Goal: Task Accomplishment & Management: Complete application form

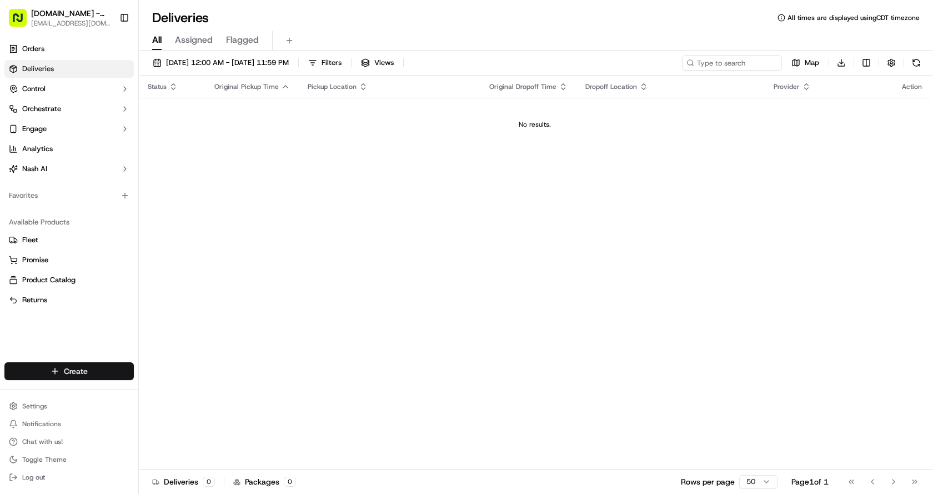
click at [78, 372] on html "[DOMAIN_NAME] - The Colony [EMAIL_ADDRESS][DOMAIN_NAME] Toggle Sidebar Orders D…" at bounding box center [466, 247] width 933 height 494
click at [188, 389] on link "Delivery" at bounding box center [201, 392] width 124 height 20
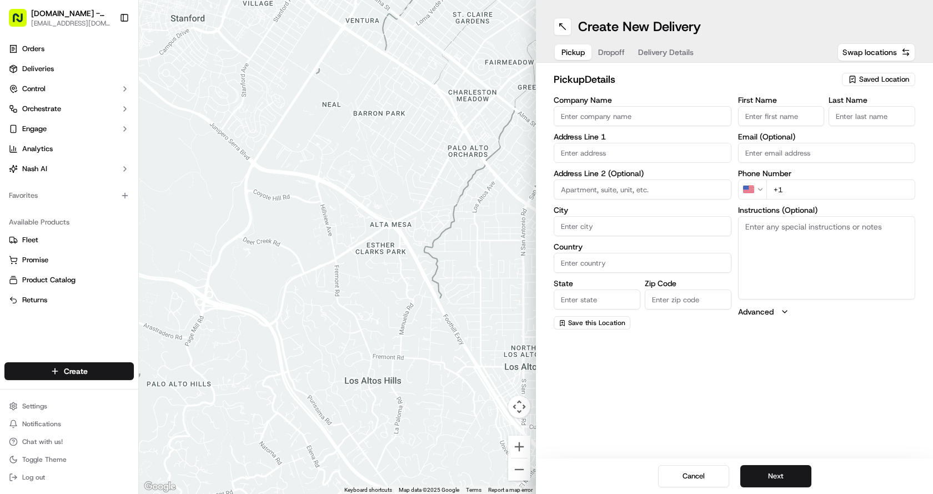
click at [874, 76] on span "Saved Location" at bounding box center [884, 79] width 50 height 10
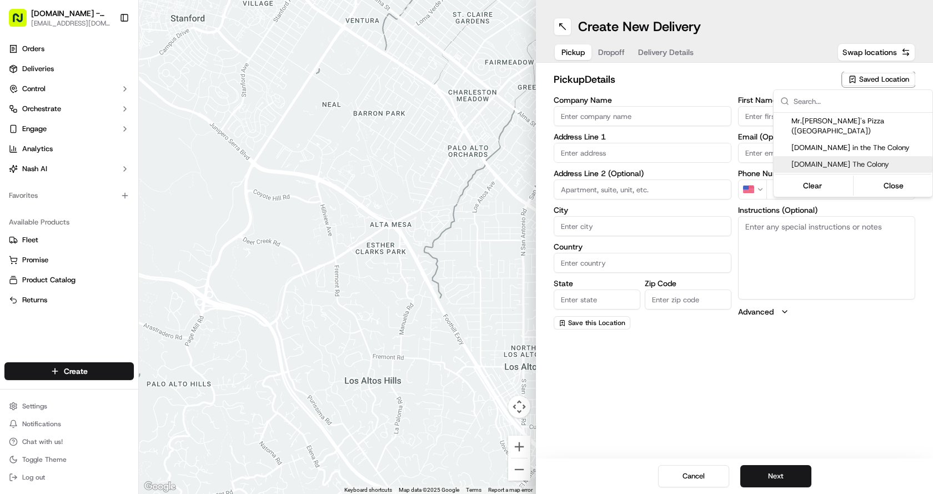
click at [821, 159] on span "[DOMAIN_NAME] The Colony" at bounding box center [860, 164] width 137 height 10
type input "[DOMAIN_NAME] The Colony"
type input "[STREET_ADDRESS]"
type input "#148"
type input "The Colony"
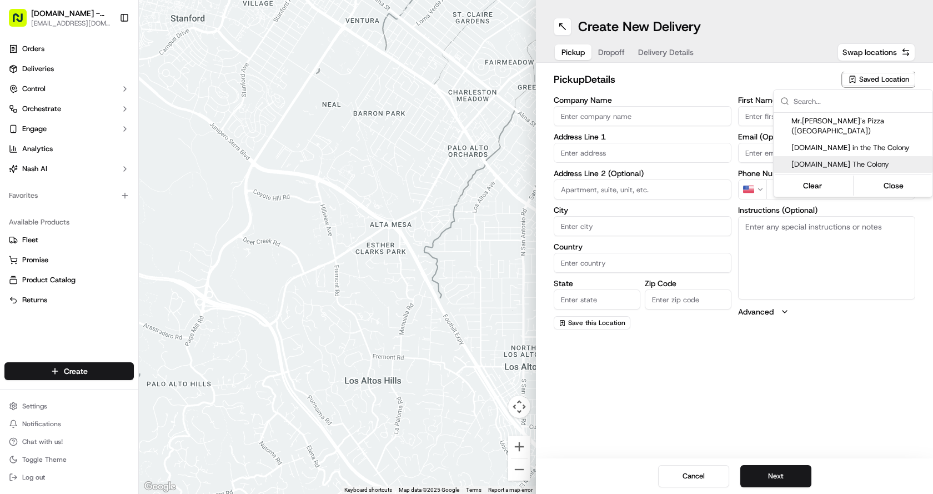
type input "US"
type input "[GEOGRAPHIC_DATA]"
type input "75056"
type input "Manager"
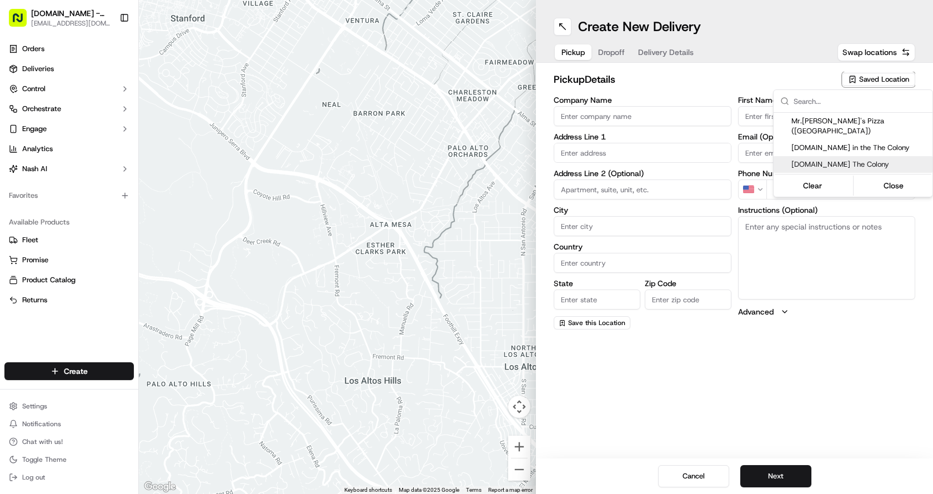
type input "[PHONE_NUMBER]"
type textarea "Please come to Suite# 148"
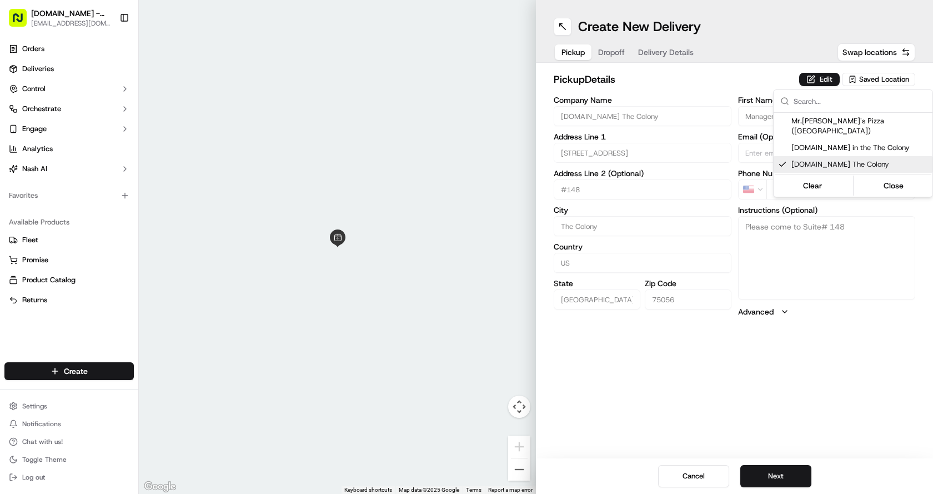
click at [781, 473] on html "[DOMAIN_NAME] - The Colony [EMAIL_ADDRESS][DOMAIN_NAME] Toggle Sidebar Orders D…" at bounding box center [466, 247] width 933 height 494
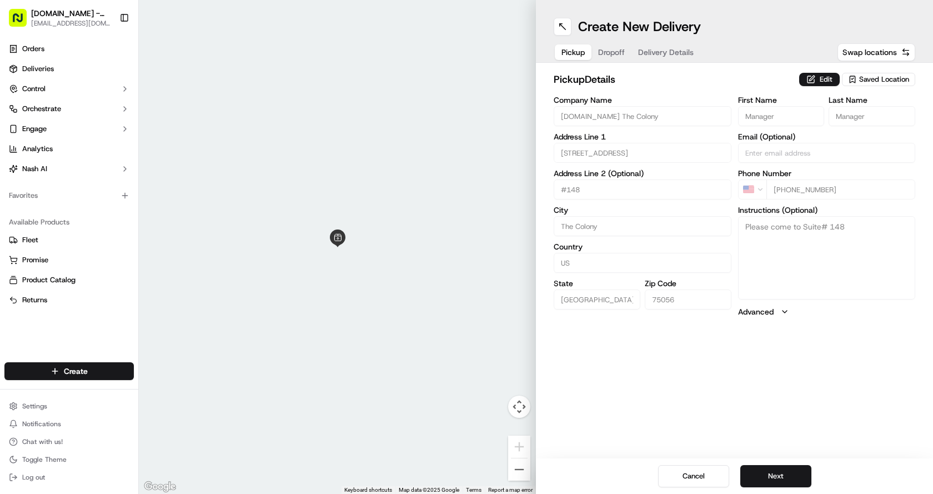
click at [781, 473] on button "Next" at bounding box center [776, 476] width 71 height 22
click at [762, 122] on input "First Name" at bounding box center [781, 116] width 87 height 20
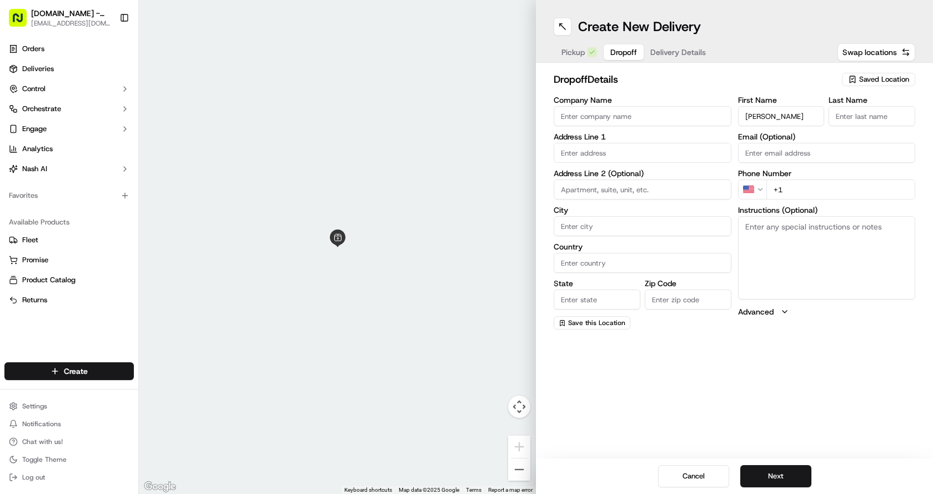
type input "[PERSON_NAME]"
click at [881, 120] on input "Last Name" at bounding box center [872, 116] width 87 height 20
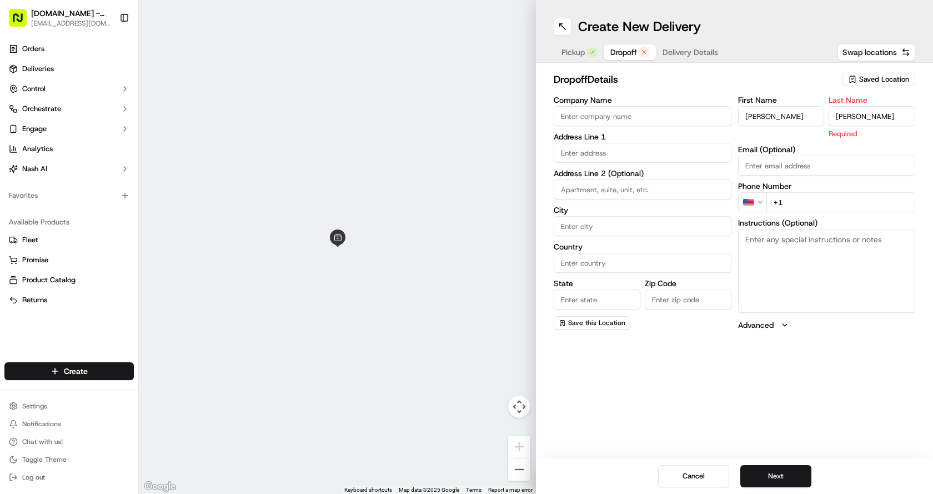
type input "[PERSON_NAME]"
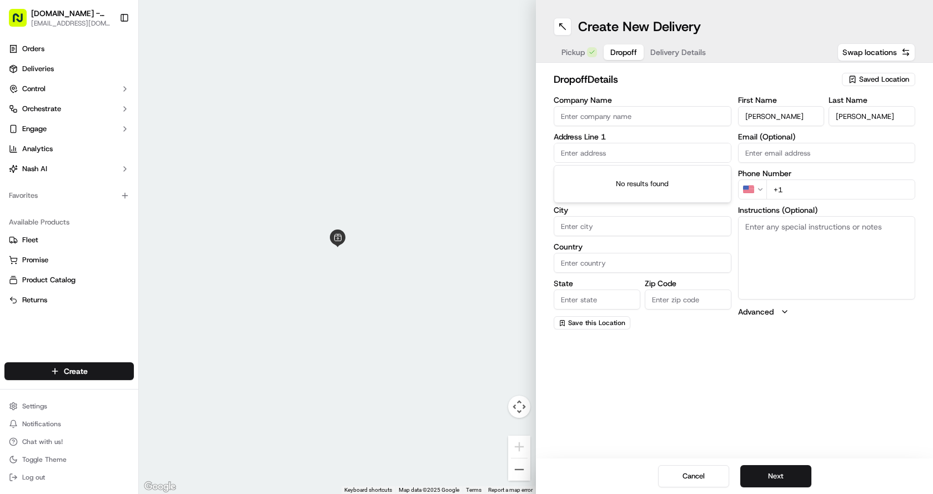
click at [586, 156] on input "text" at bounding box center [643, 153] width 178 height 20
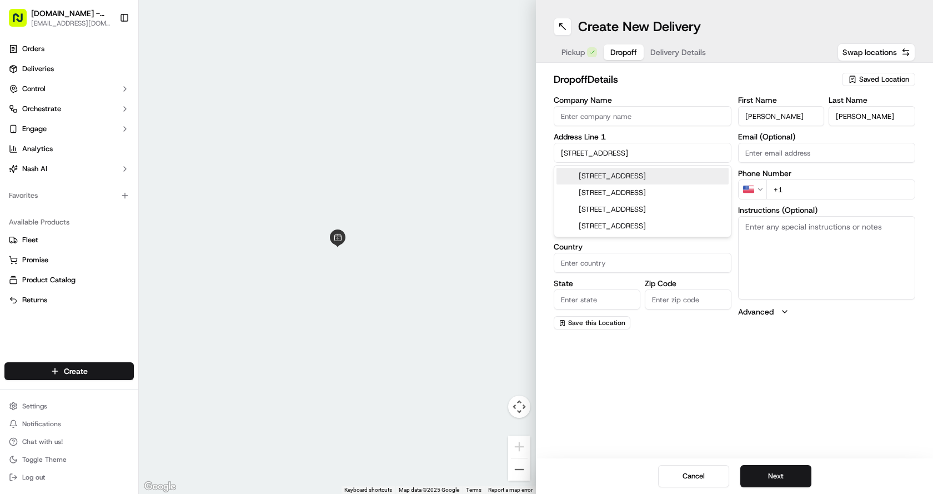
click at [632, 177] on div "[STREET_ADDRESS]" at bounding box center [643, 176] width 172 height 17
type input "[STREET_ADDRESS]"
type input "The Colony"
type input "[GEOGRAPHIC_DATA]"
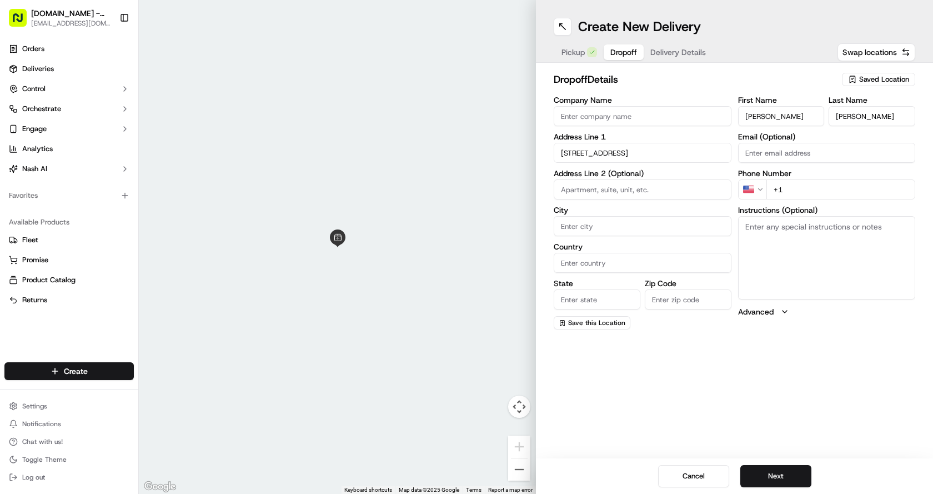
type input "75056"
type input "[STREET_ADDRESS]"
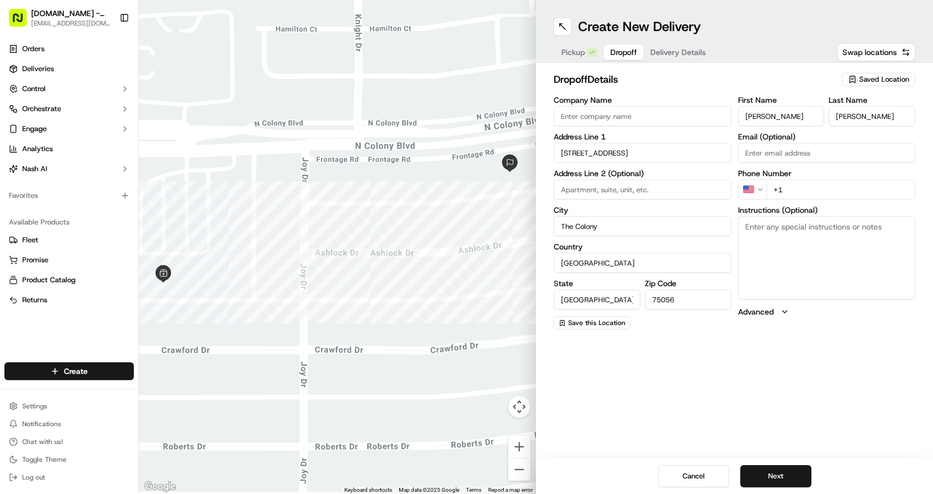
click at [769, 242] on textarea "Instructions (Optional)" at bounding box center [827, 257] width 178 height 83
type textarea "x"
type textarea "cash tip"
click at [777, 470] on button "Next" at bounding box center [776, 476] width 71 height 22
click at [813, 186] on input "+1" at bounding box center [841, 189] width 149 height 20
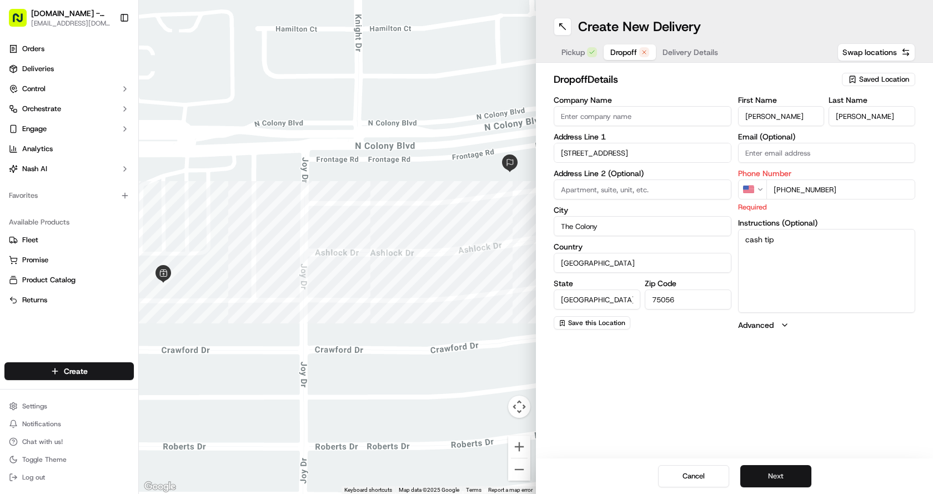
type input "[PHONE_NUMBER]"
click at [781, 465] on button "Next" at bounding box center [776, 476] width 71 height 22
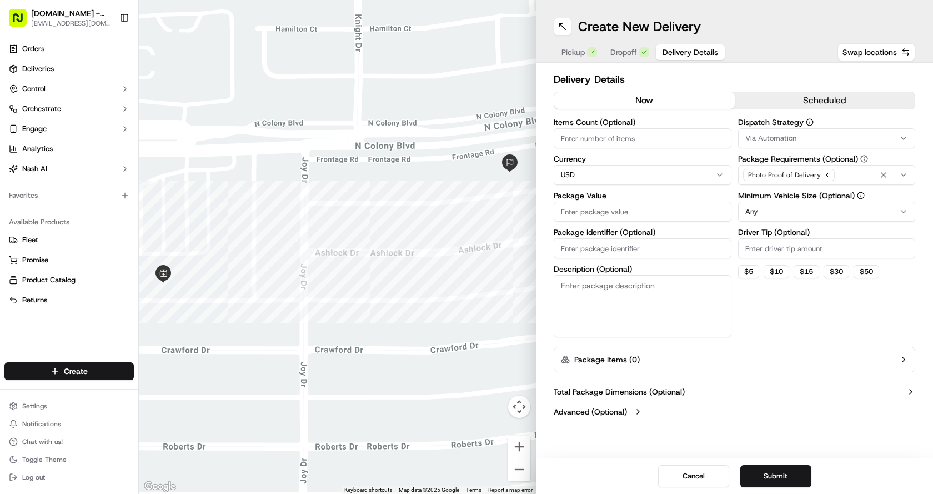
click at [583, 217] on input "Package Value" at bounding box center [643, 212] width 178 height 20
type input "44.07"
click at [769, 306] on div "Dispatch Strategy Via Automation Package Requirements (Optional) Photo Proof of…" at bounding box center [827, 227] width 178 height 219
click at [614, 308] on textarea "Description (Optional)" at bounding box center [643, 306] width 178 height 62
type textarea "CASH TIP"
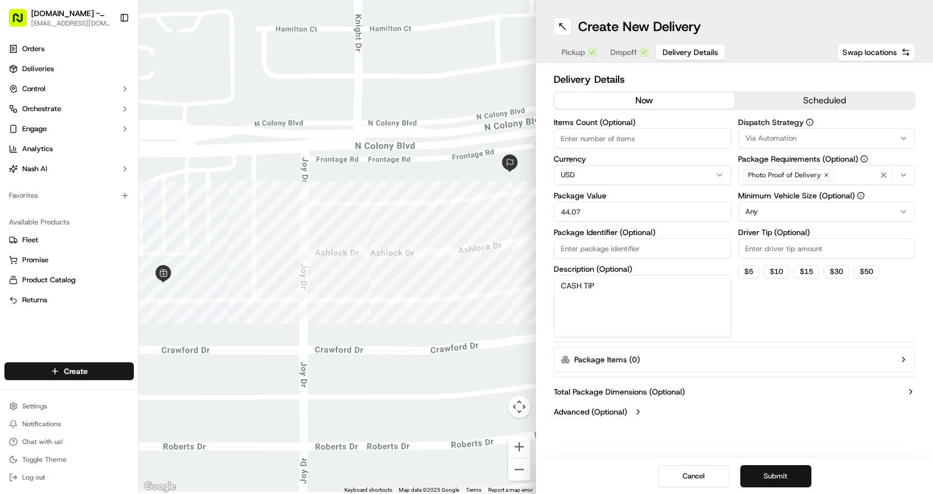
click at [778, 477] on button "Submit" at bounding box center [776, 476] width 71 height 22
